Goal: Navigation & Orientation: Understand site structure

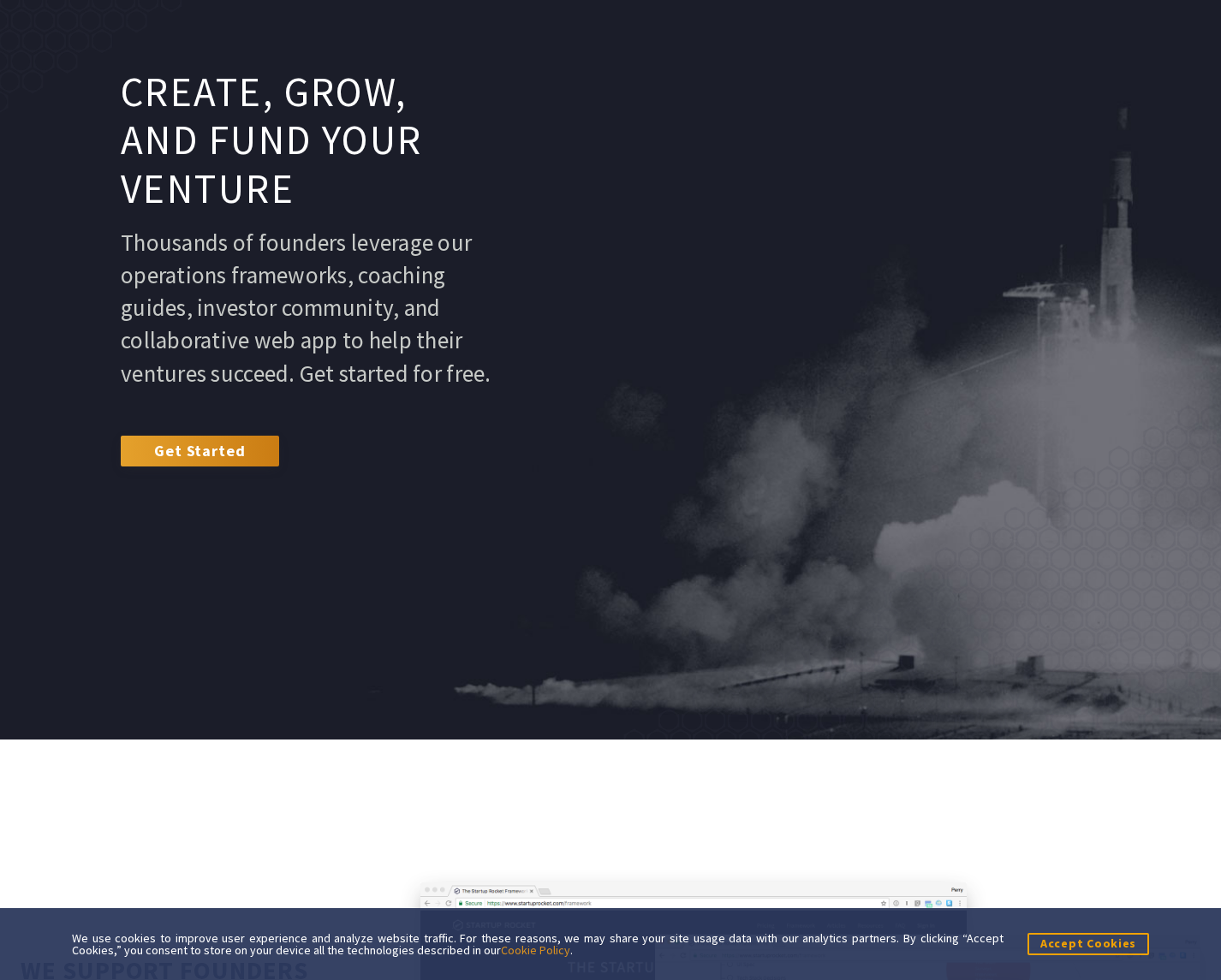
scroll to position [85, 0]
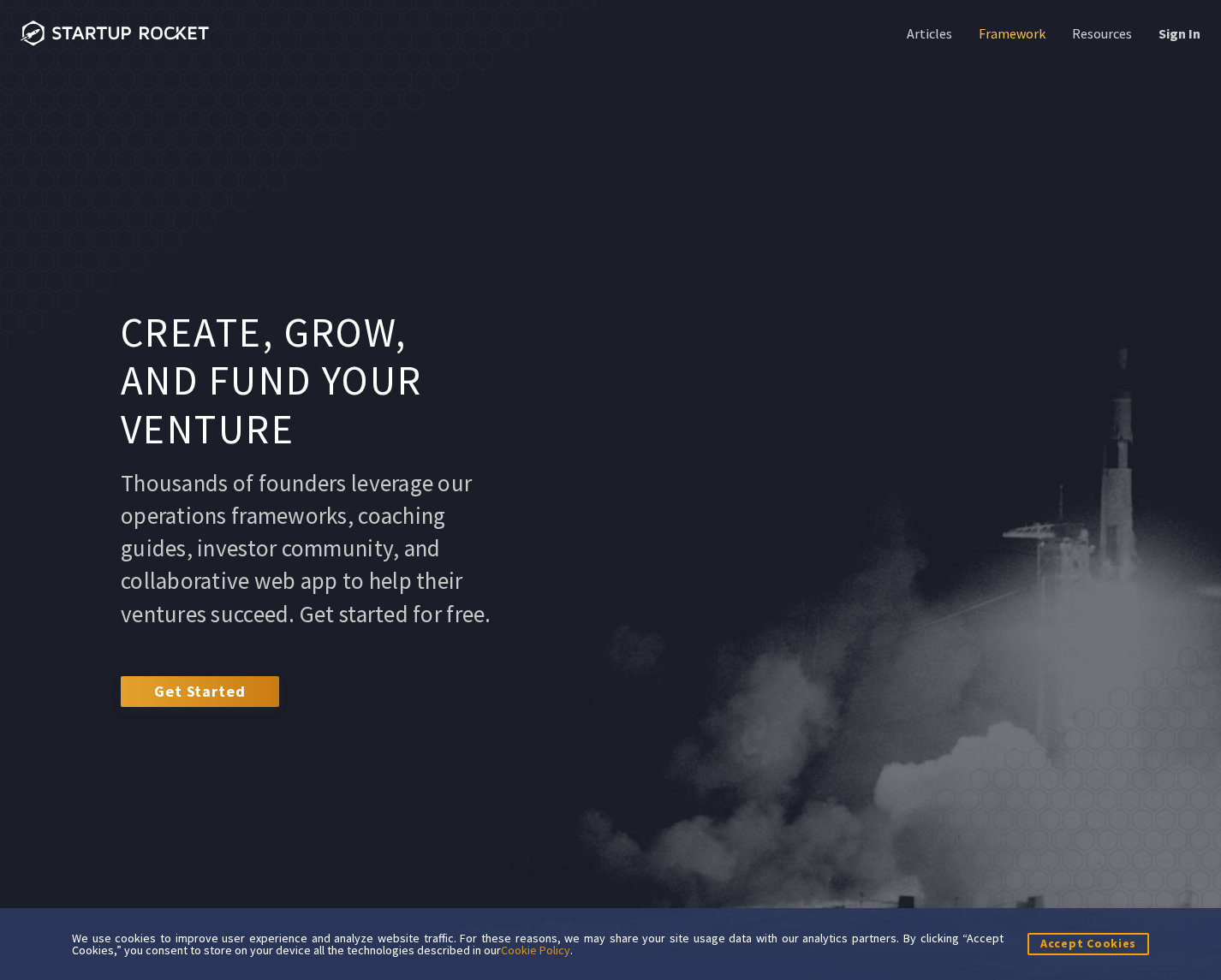
click at [1018, 29] on link "Framework" at bounding box center [1011, 33] width 70 height 18
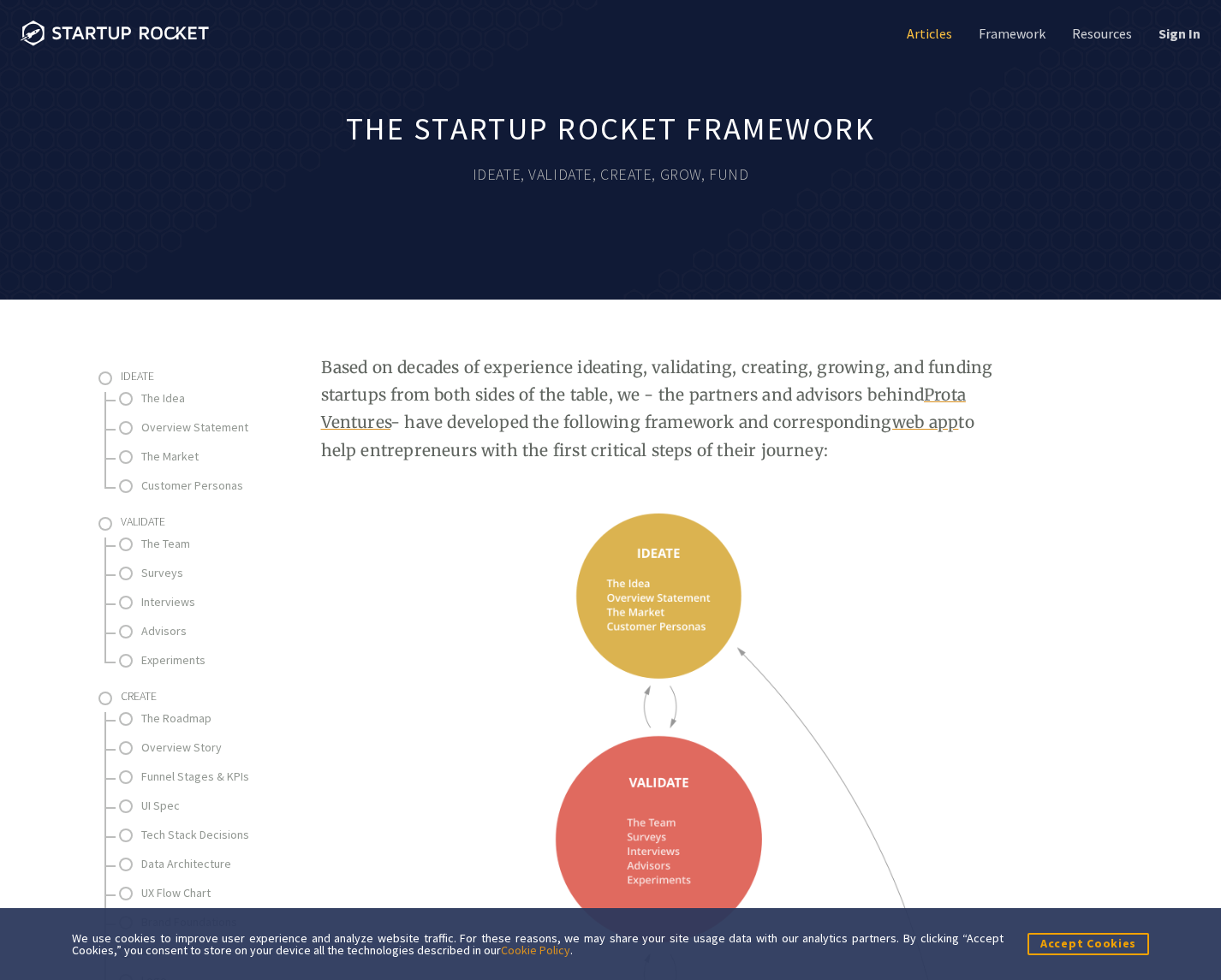
click at [935, 26] on link "Articles" at bounding box center [928, 33] width 48 height 18
click at [152, 35] on icon at bounding box center [130, 32] width 156 height 13
